Goal: Check status: Check status

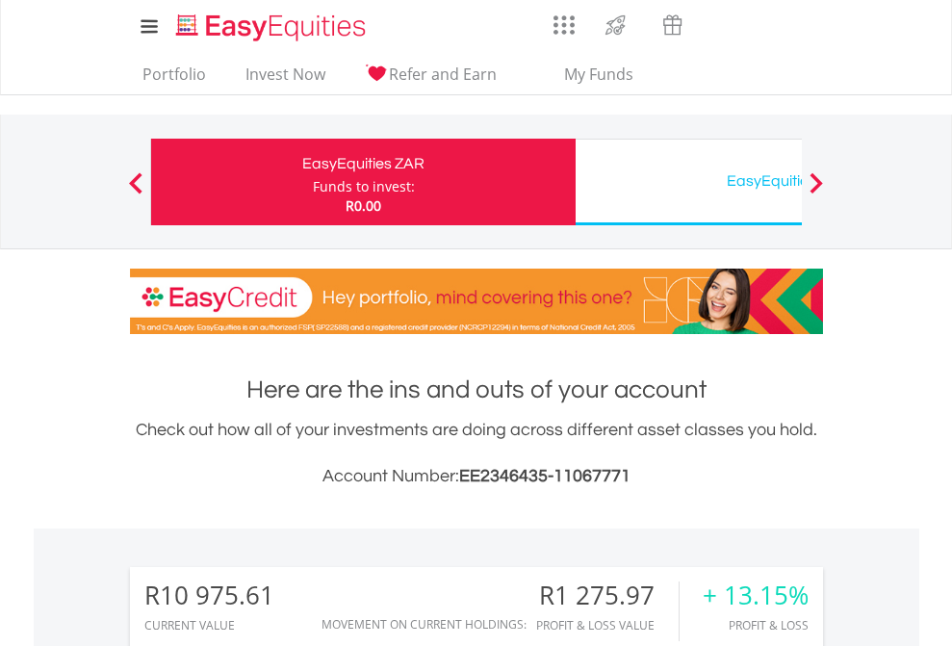
scroll to position [185, 302]
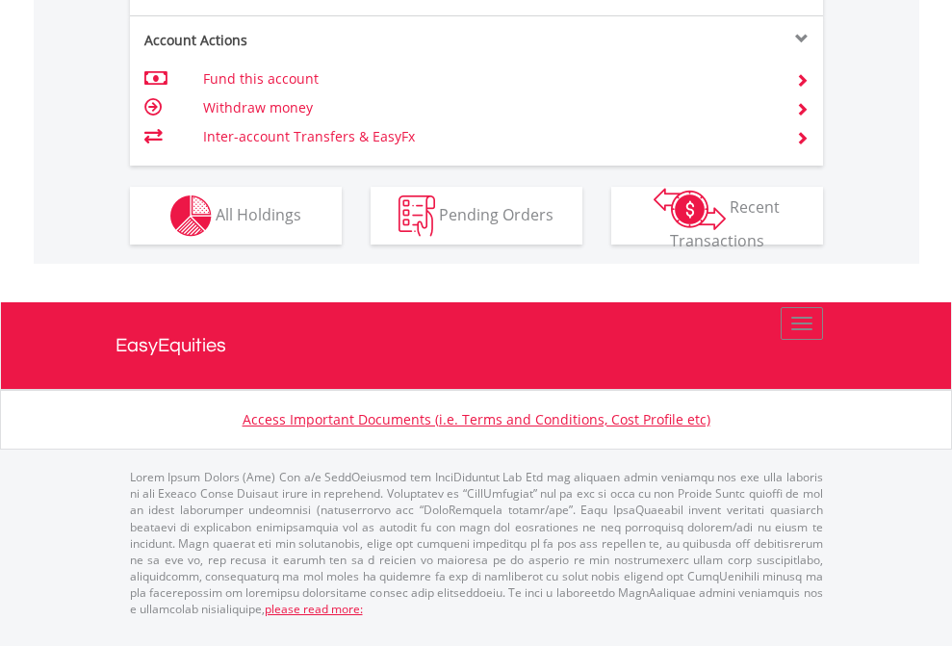
scroll to position [1845, 0]
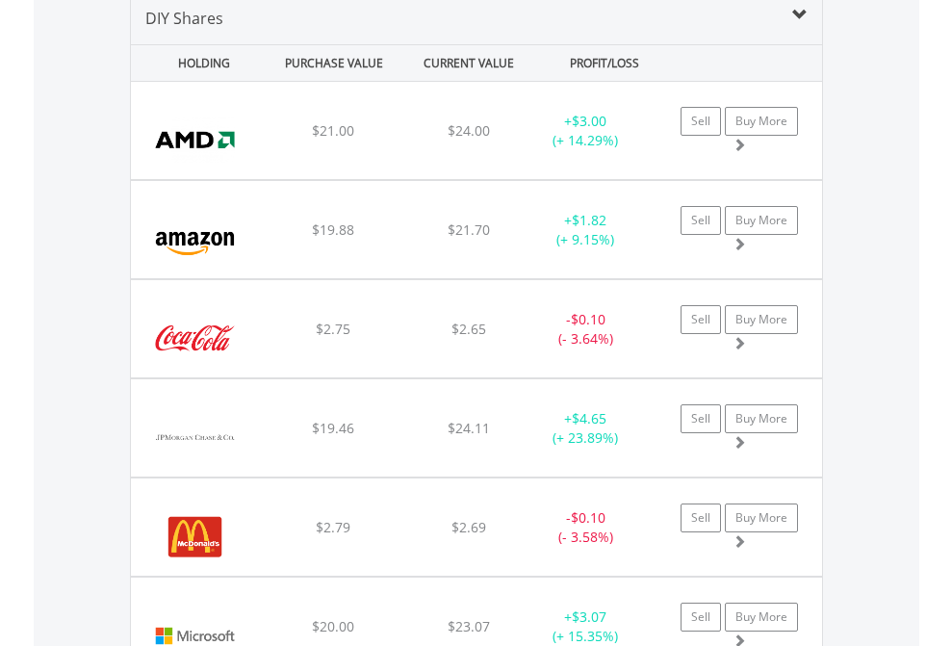
scroll to position [1860, 0]
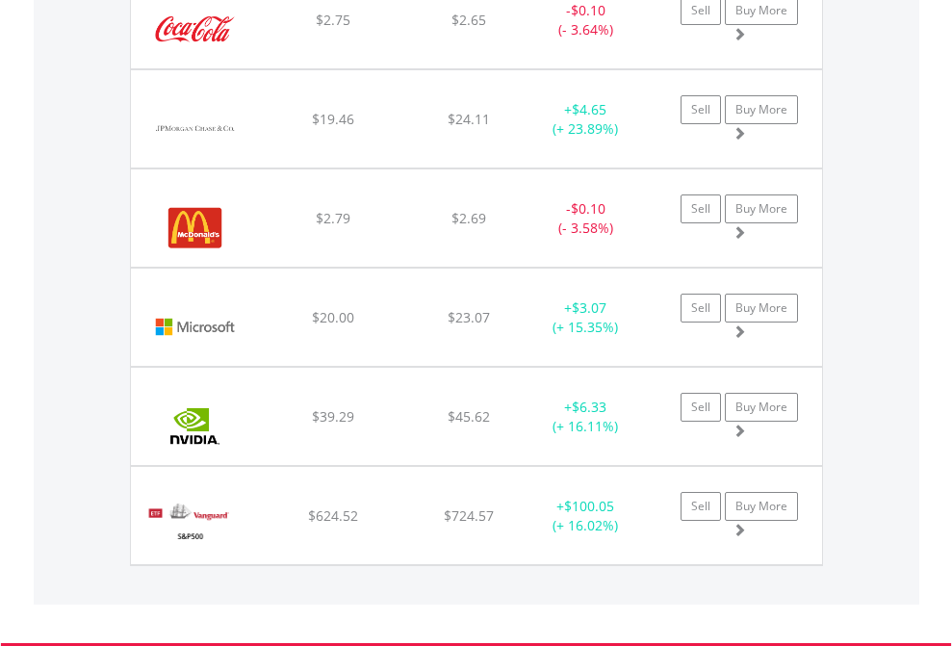
scroll to position [139, 0]
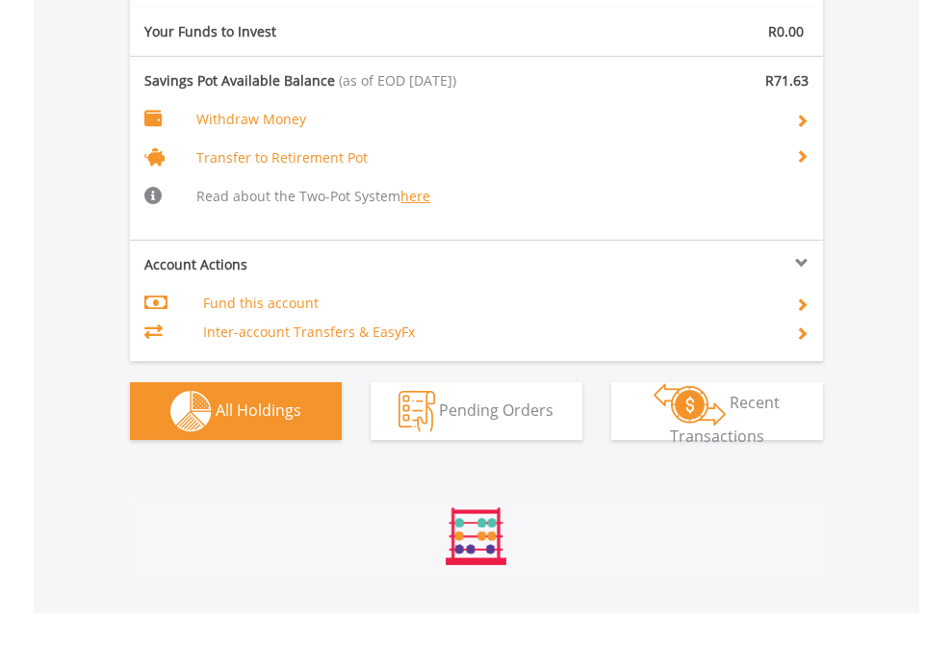
scroll to position [2253, 0]
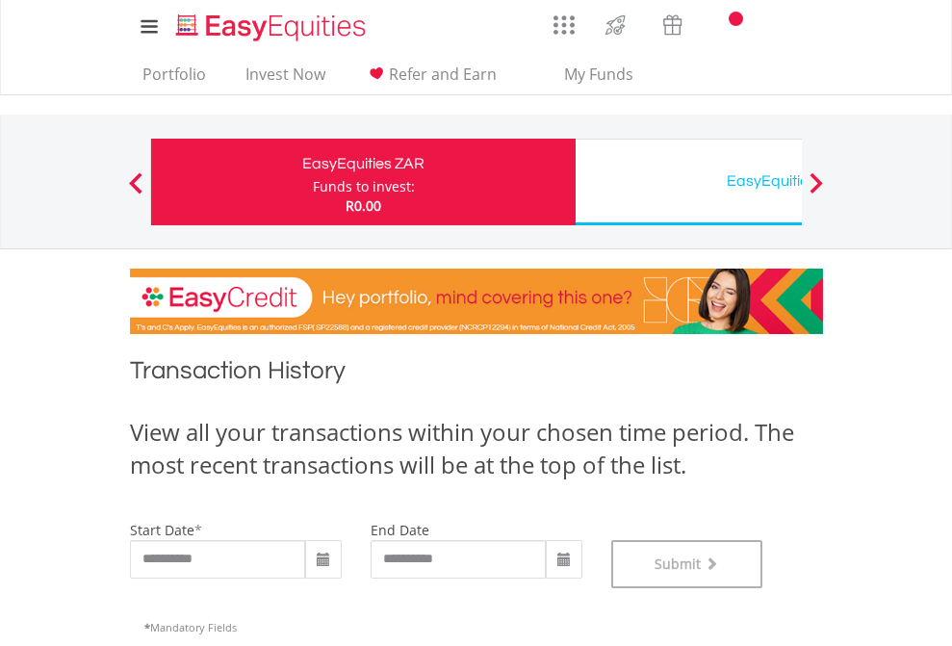
scroll to position [780, 0]
click at [688, 182] on div "EasyEquities USD" at bounding box center [787, 180] width 401 height 27
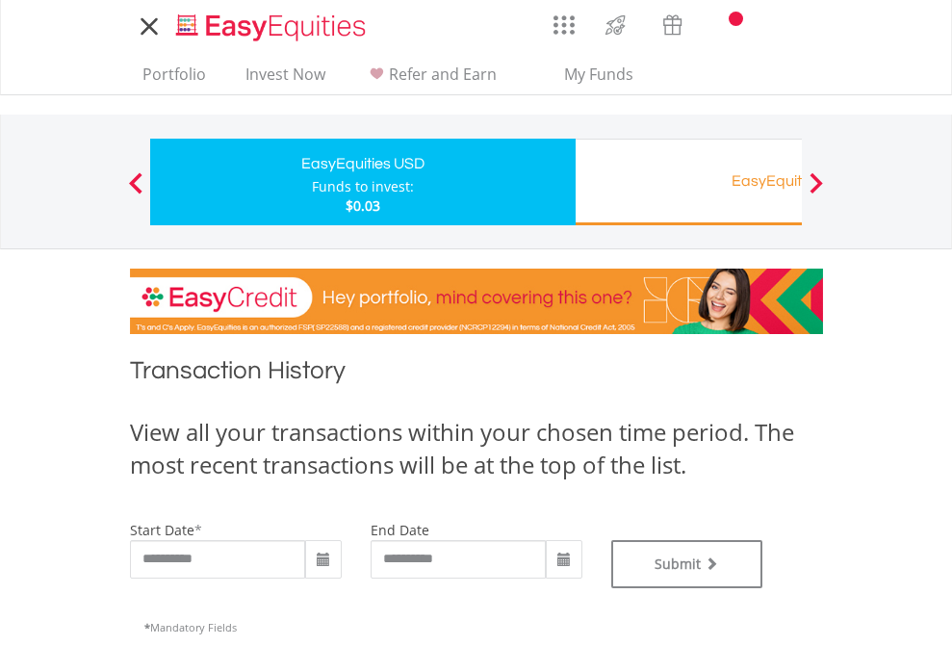
type input "**********"
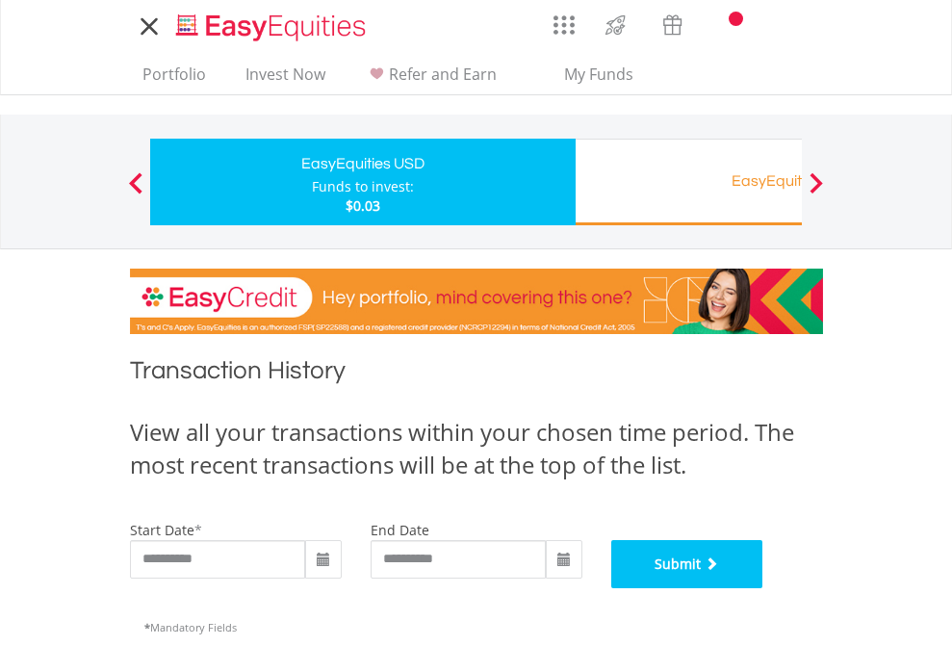
click at [763, 588] on button "Submit" at bounding box center [687, 564] width 152 height 48
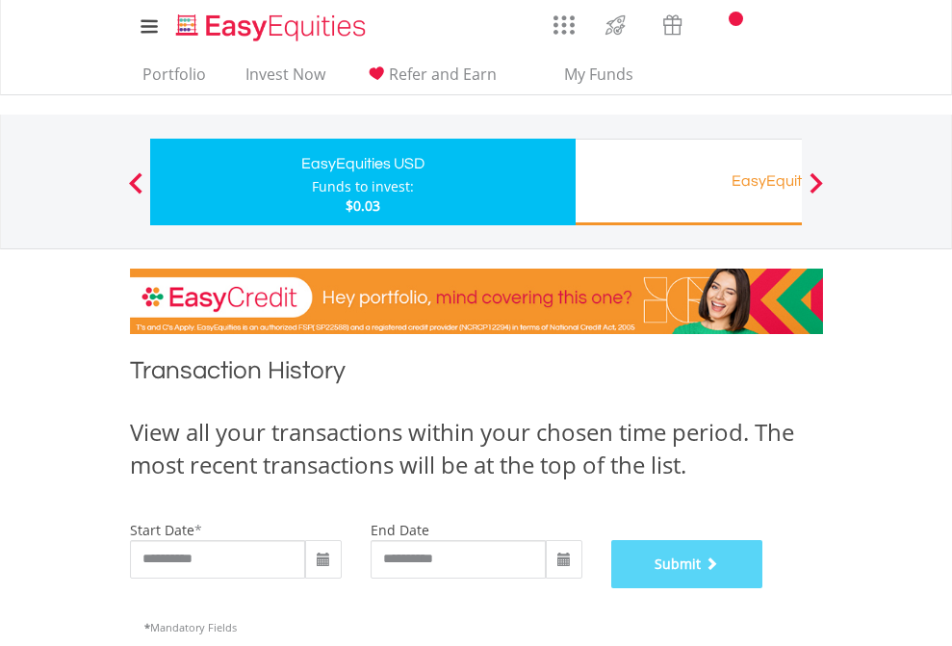
scroll to position [780, 0]
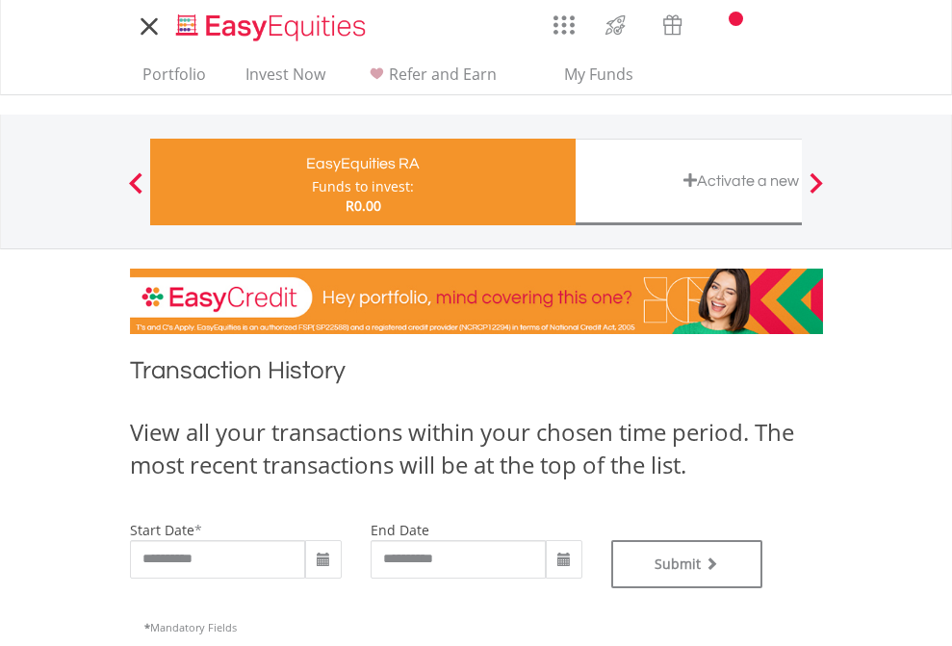
type input "**********"
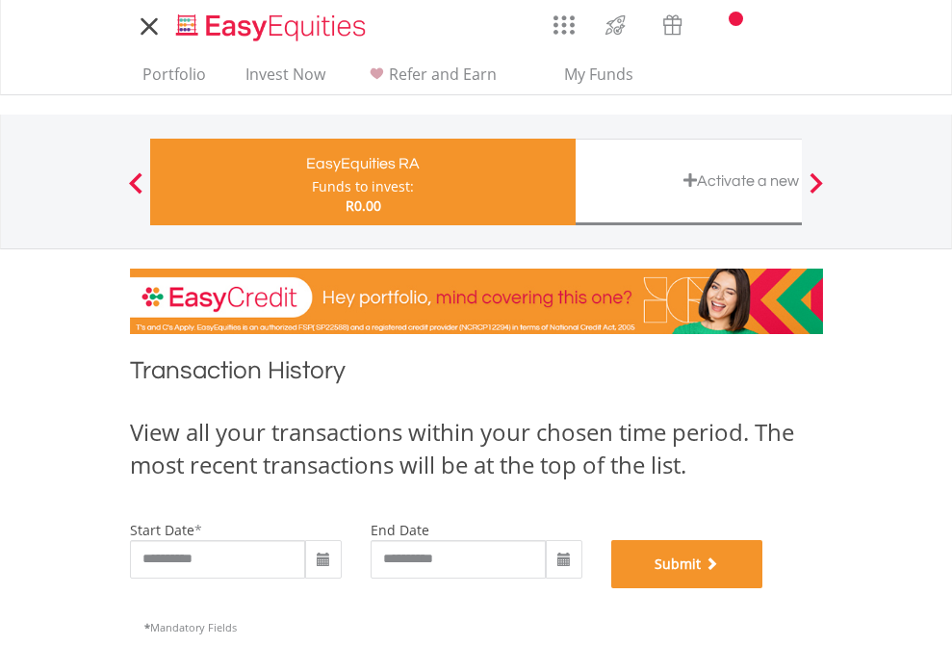
click at [763, 588] on button "Submit" at bounding box center [687, 564] width 152 height 48
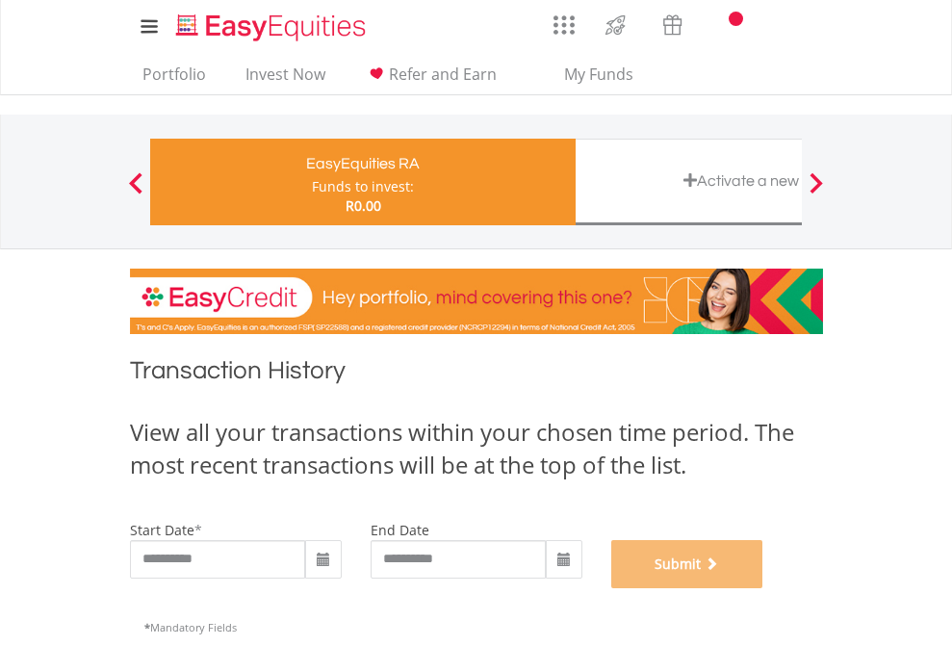
scroll to position [780, 0]
